Goal: Task Accomplishment & Management: Complete application form

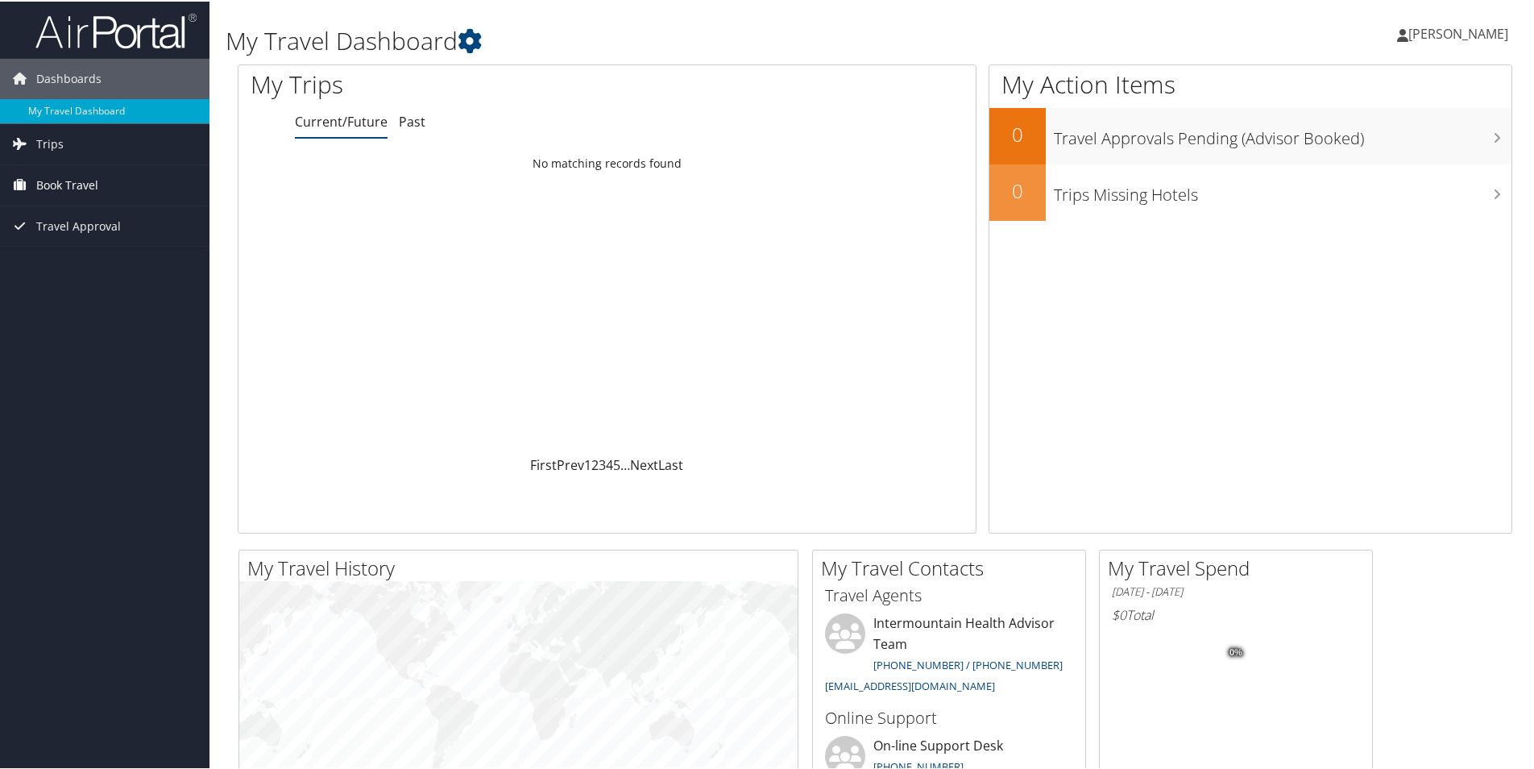
click at [38, 182] on span "Book Travel" at bounding box center [67, 184] width 62 height 40
click at [124, 209] on link "Agent Booking Request" at bounding box center [104, 216] width 209 height 24
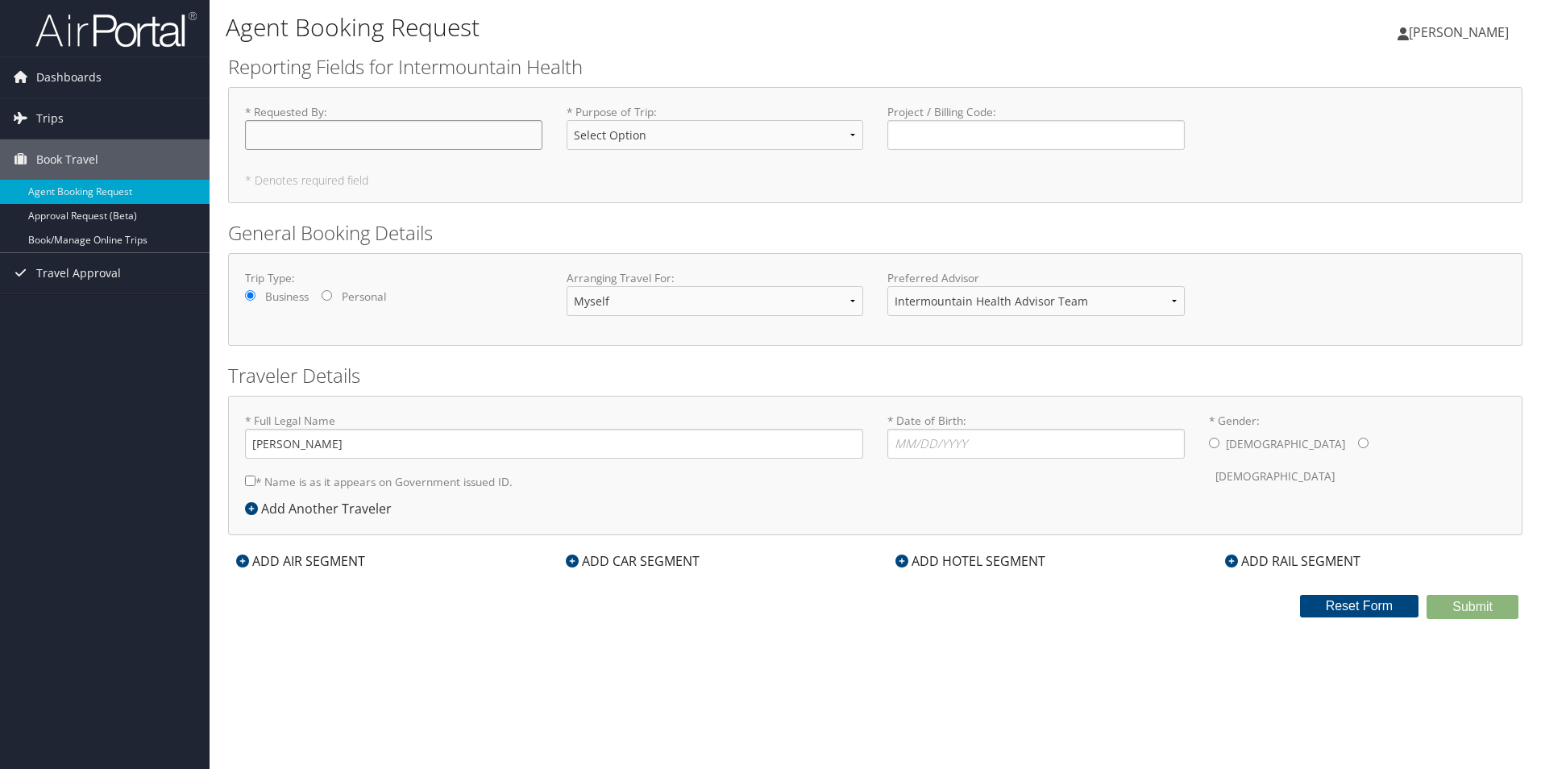
click at [446, 145] on input "* Requested By : Required" at bounding box center [393, 135] width 297 height 30
type input "[PERSON_NAME]"
click at [854, 139] on select "Select Option 3rd Party Reimbursable Business CME Conf or Education Groups Pers…" at bounding box center [714, 135] width 297 height 30
select select "Conf or Education"
click at [566, 120] on select "Select Option 3rd Party Reimbursable Business CME Conf or Education Groups Pers…" at bounding box center [714, 135] width 297 height 30
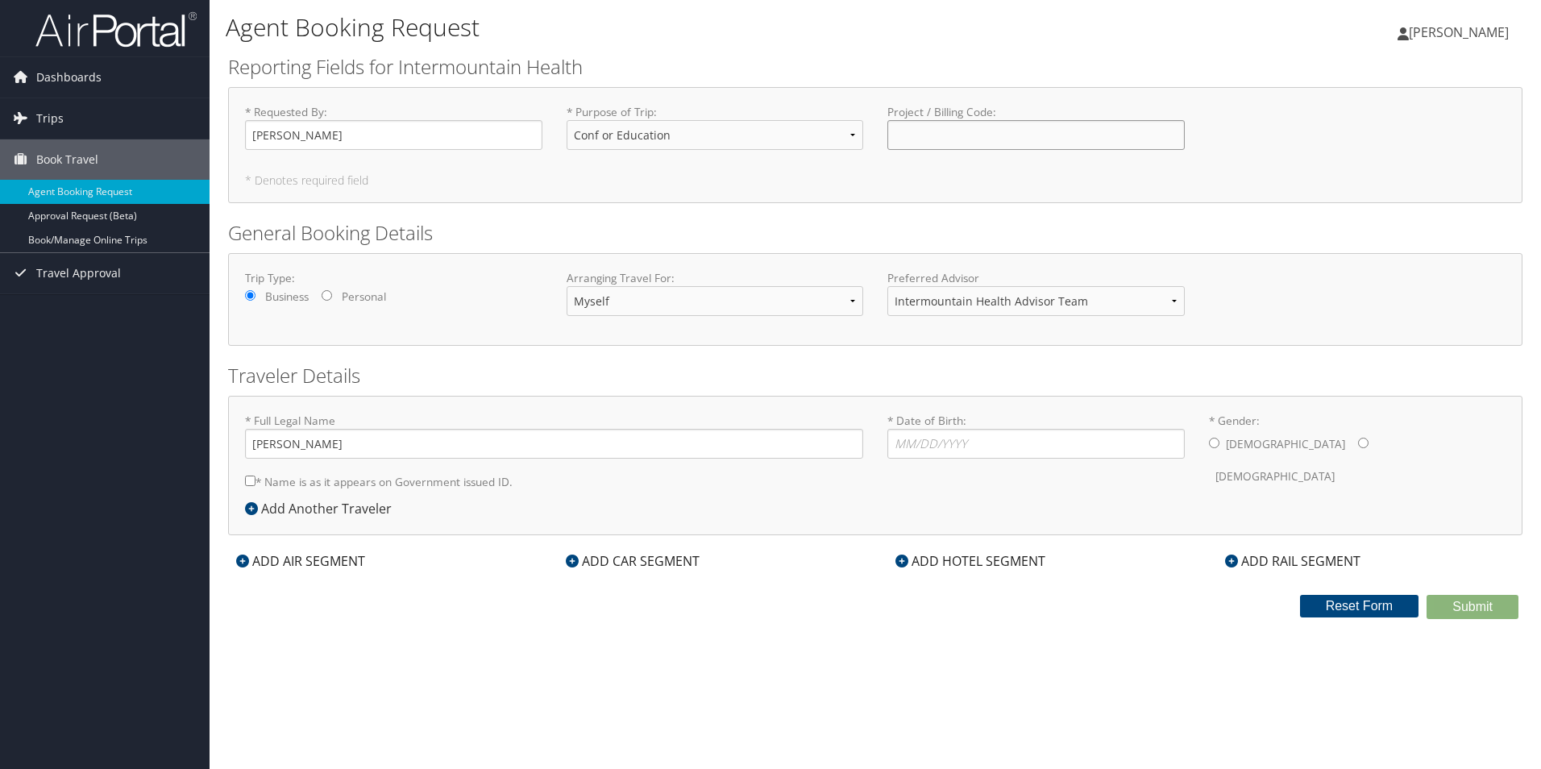
click at [995, 135] on input "Project / Billing Code : Required" at bounding box center [1035, 135] width 297 height 30
click at [942, 141] on input "Project / Billing Code : Required" at bounding box center [1035, 135] width 297 height 30
click at [932, 143] on input "Project / Billing Code : Required" at bounding box center [1035, 135] width 297 height 30
type input "1003690216"
click at [483, 297] on div "Trip Type: Business Personal" at bounding box center [393, 292] width 321 height 44
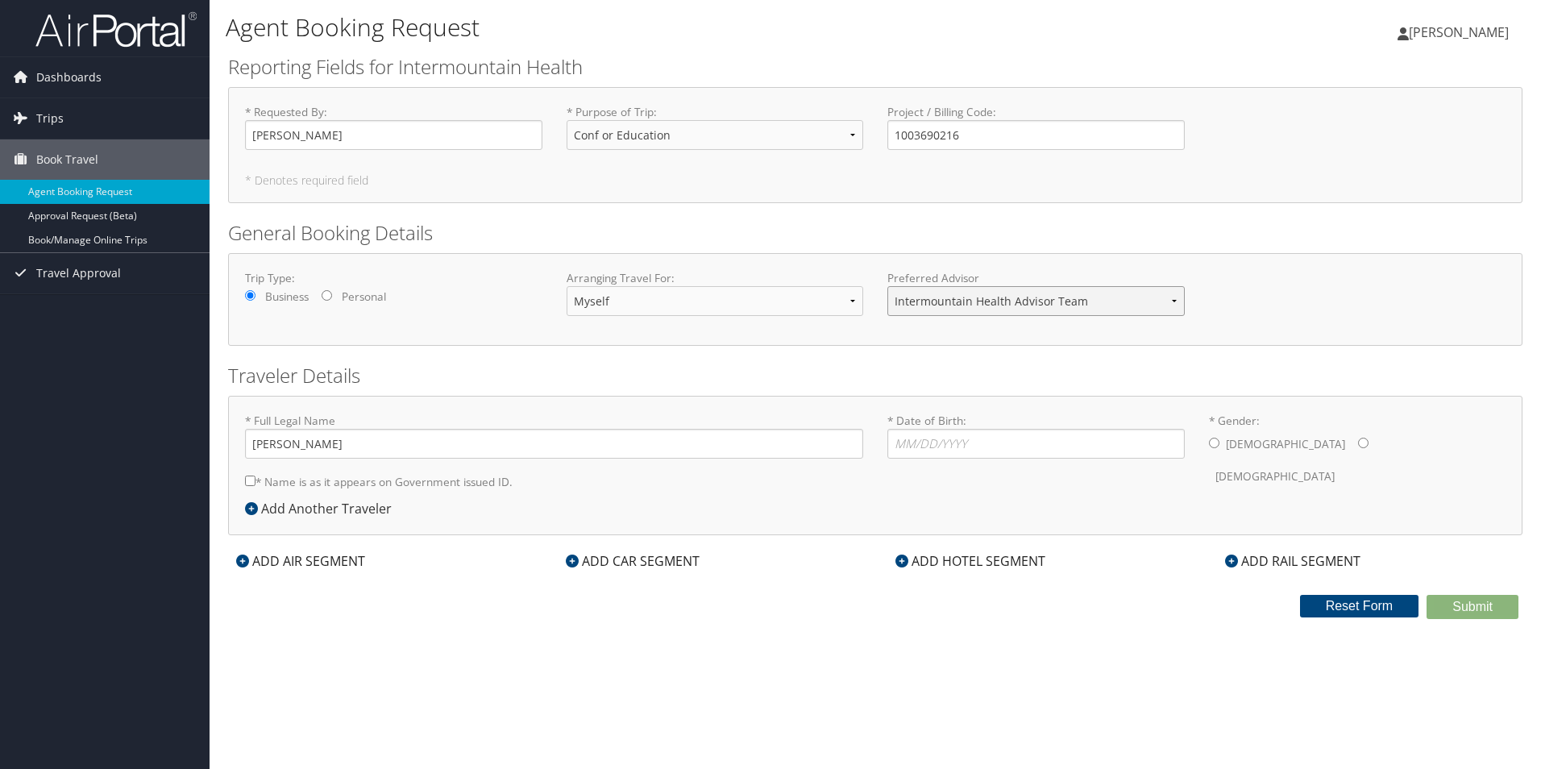
click at [1172, 302] on select "Intermountain Health Advisor Team" at bounding box center [1035, 301] width 297 height 30
click at [1173, 301] on select "Intermountain Health Advisor Team" at bounding box center [1035, 301] width 297 height 30
click at [944, 445] on input "* Date of Birth: Invalid Date" at bounding box center [1035, 444] width 297 height 30
type input "03/15/1978"
click at [1211, 443] on input "* Gender: Male Female" at bounding box center [1214, 443] width 10 height 10
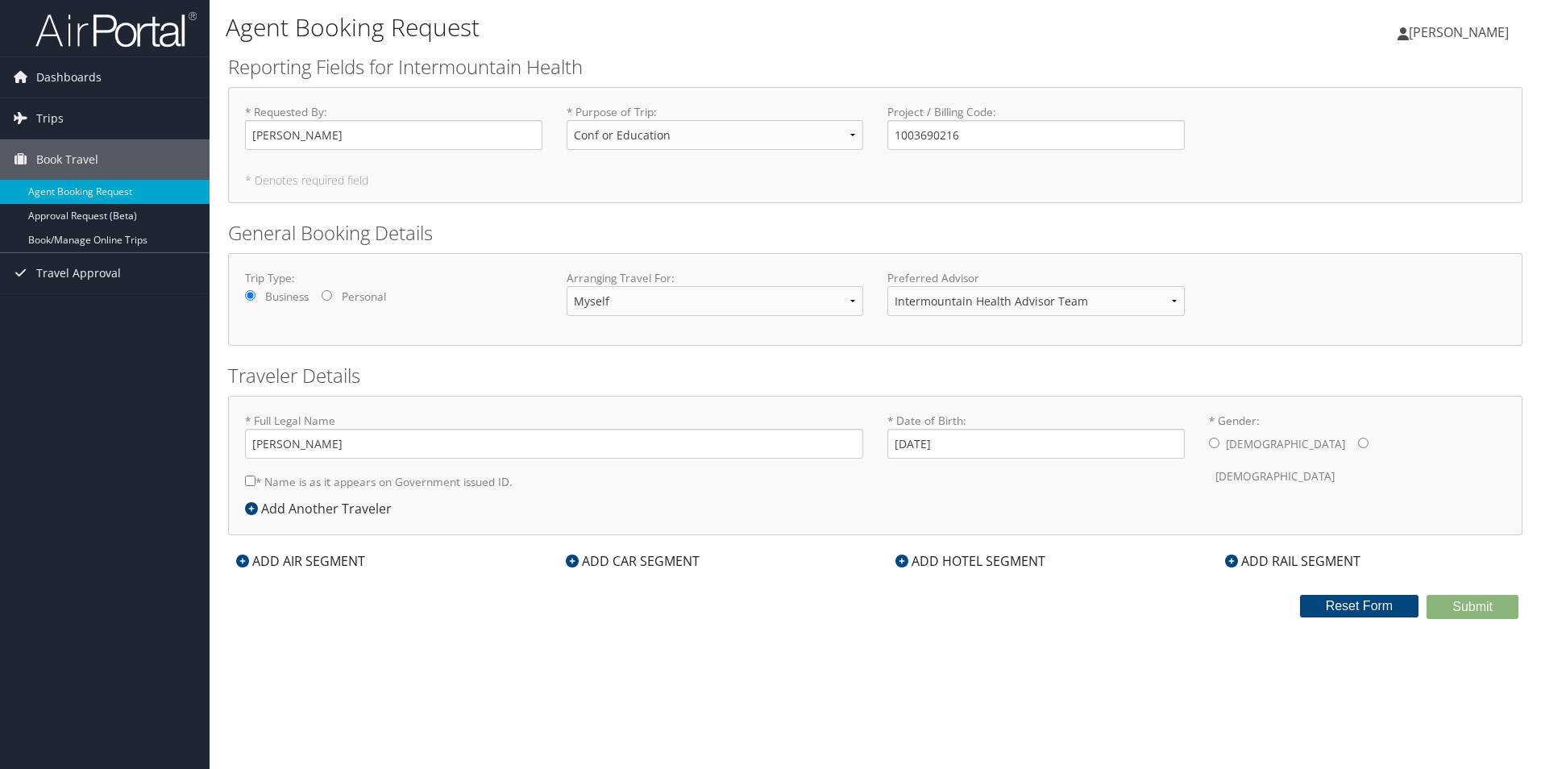
radio input "true"
click at [1434, 34] on span "[PERSON_NAME]" at bounding box center [1458, 32] width 100 height 18
click at [1401, 143] on link "View Travel Profile" at bounding box center [1418, 143] width 180 height 27
click at [1446, 24] on span "[PERSON_NAME]" at bounding box center [1458, 32] width 100 height 18
click at [1388, 91] on link "My Settings" at bounding box center [1418, 88] width 180 height 27
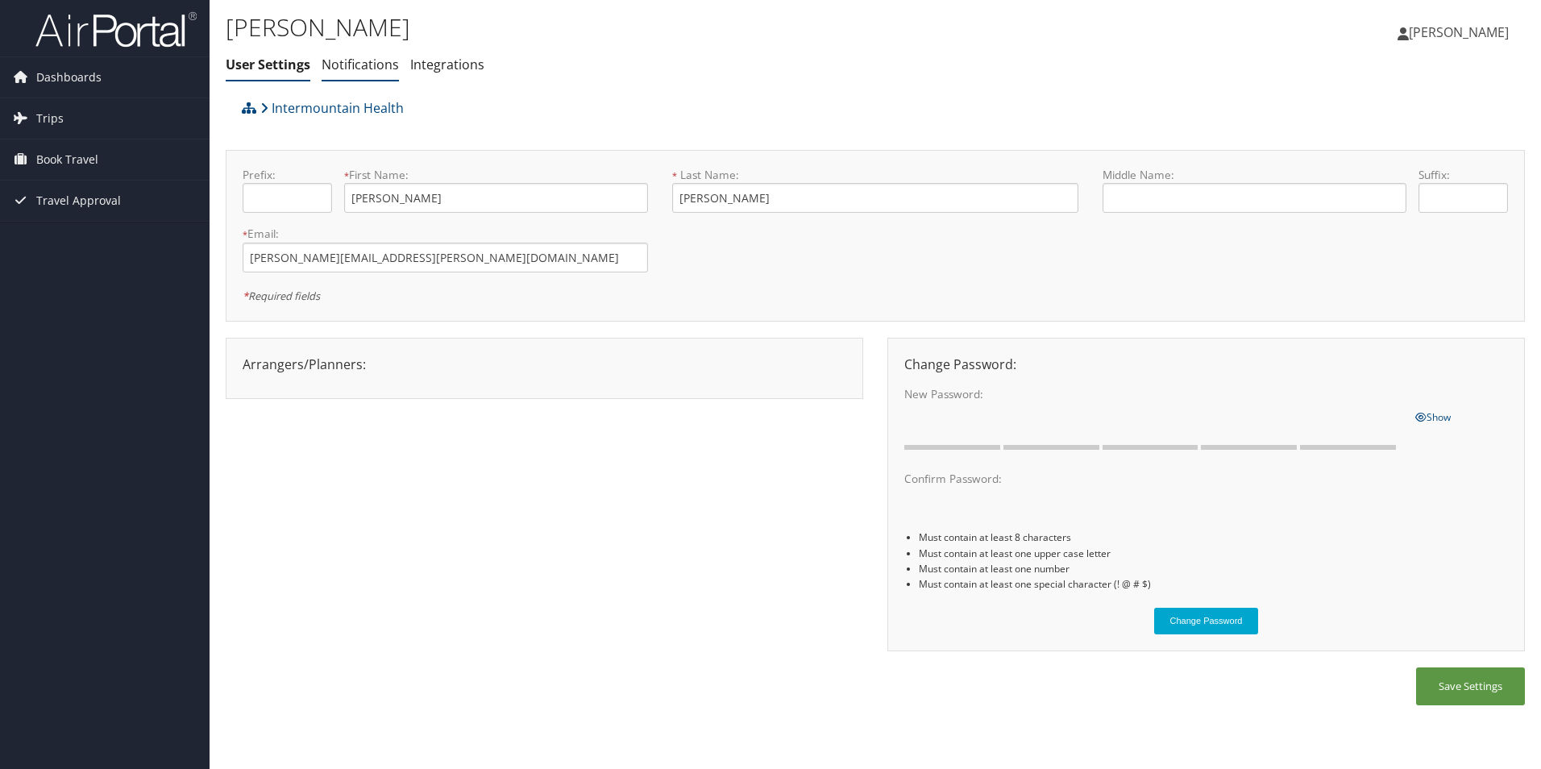
click at [386, 64] on link "Notifications" at bounding box center [359, 65] width 77 height 18
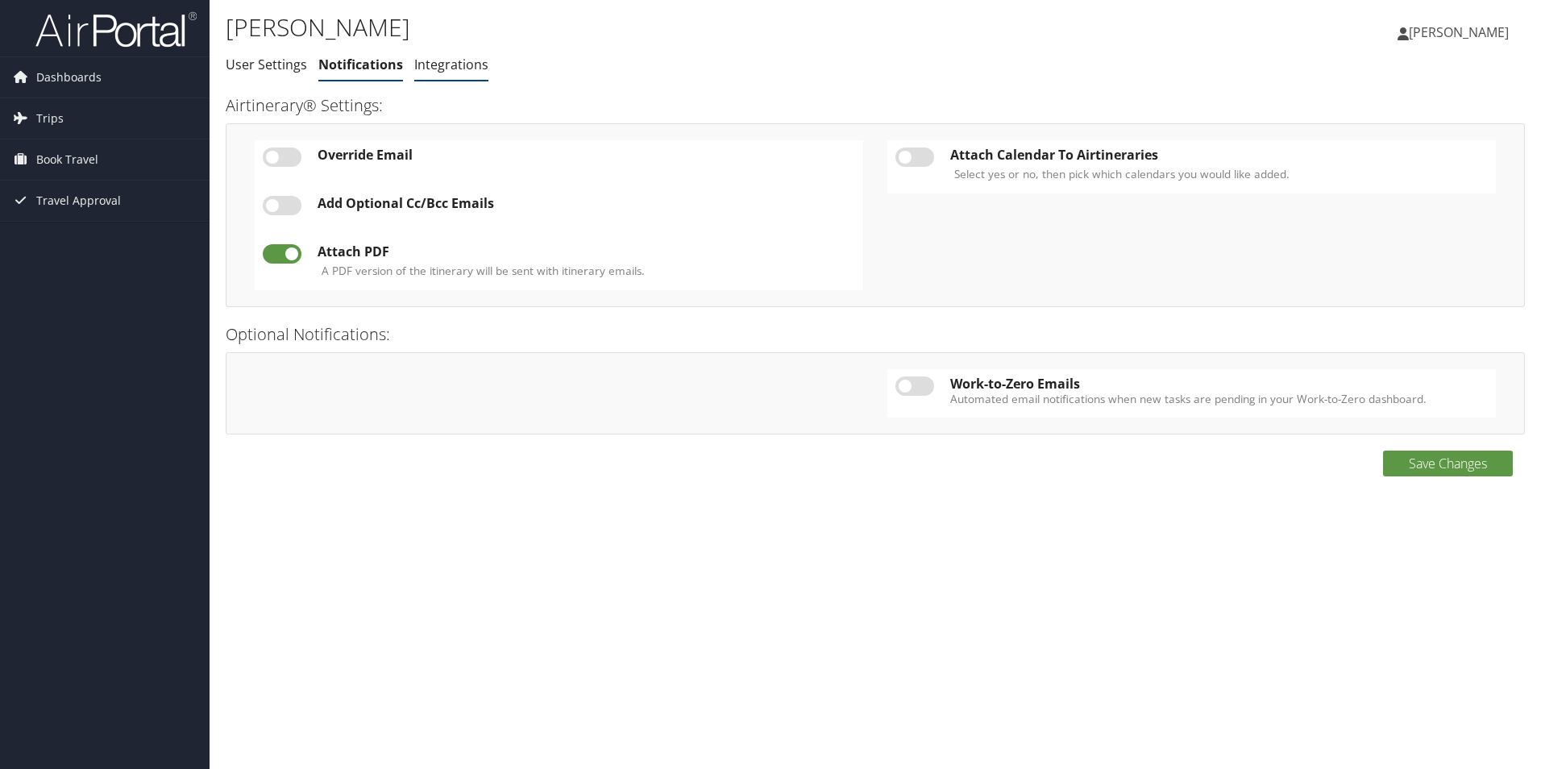
click at [469, 64] on link "Integrations" at bounding box center [451, 65] width 74 height 18
